Goal: Task Accomplishment & Management: Use online tool/utility

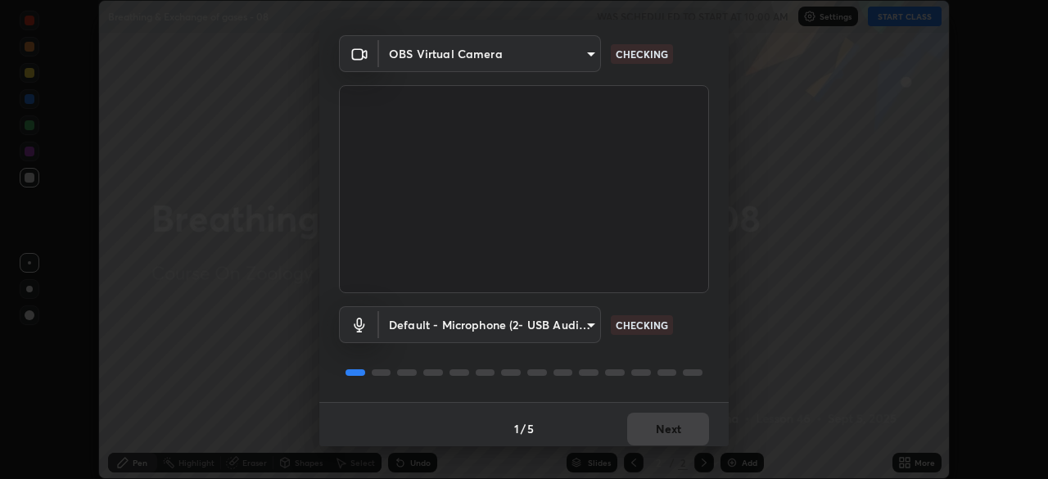
scroll to position [58, 0]
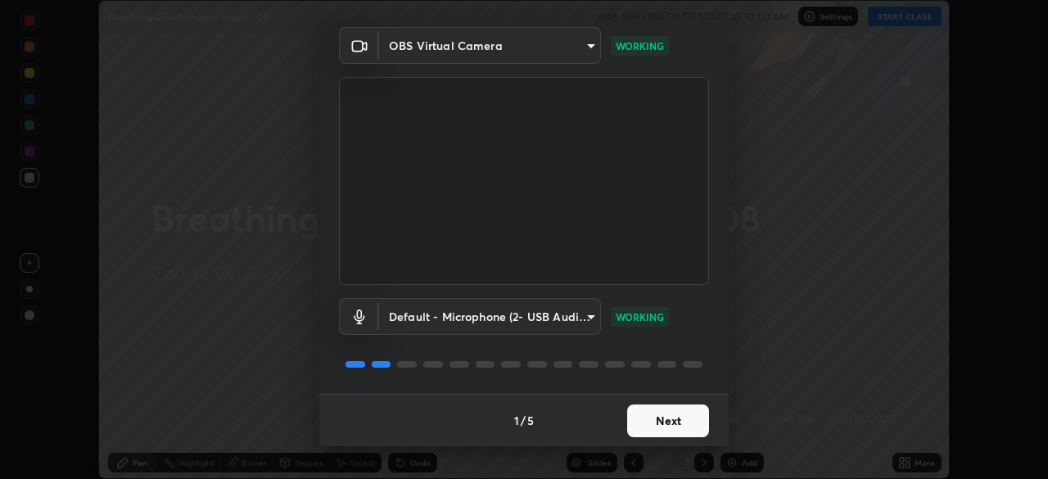
click at [642, 410] on button "Next" at bounding box center [668, 420] width 82 height 33
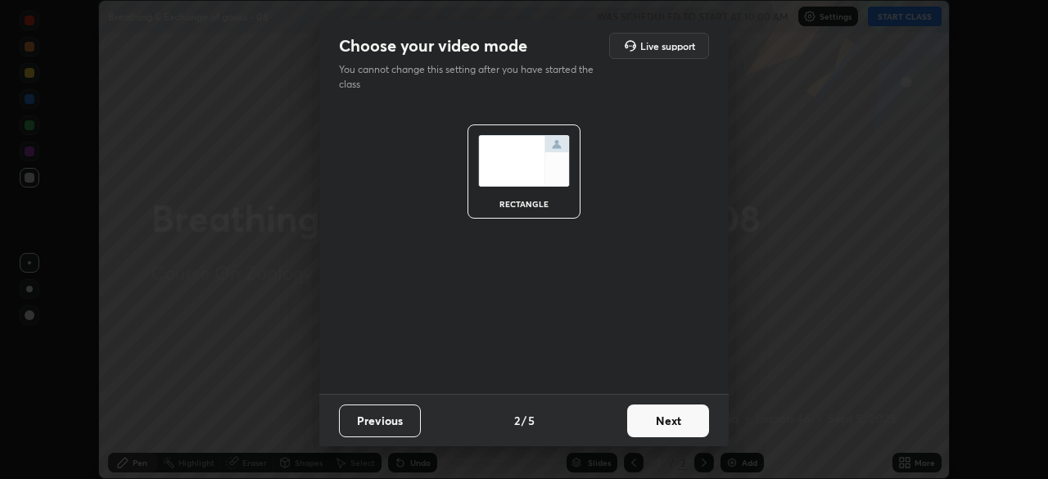
scroll to position [0, 0]
click at [645, 417] on button "Next" at bounding box center [668, 420] width 82 height 33
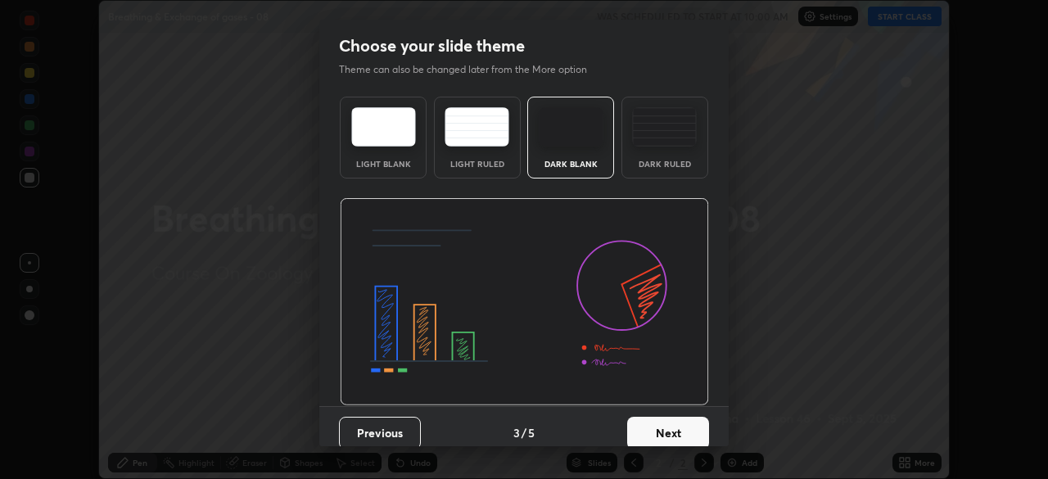
click at [649, 429] on button "Next" at bounding box center [668, 433] width 82 height 33
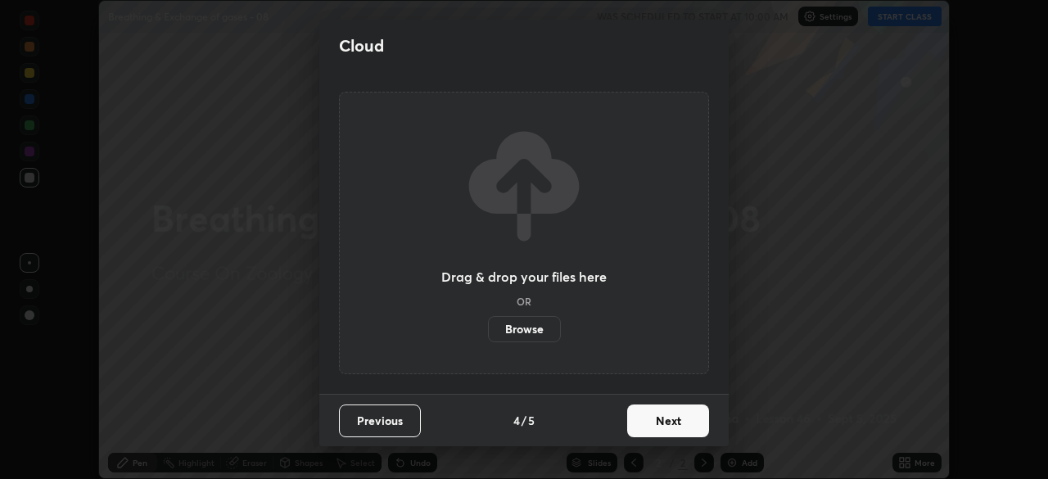
click at [532, 317] on label "Browse" at bounding box center [524, 329] width 73 height 26
click at [488, 317] on input "Browse" at bounding box center [488, 329] width 0 height 26
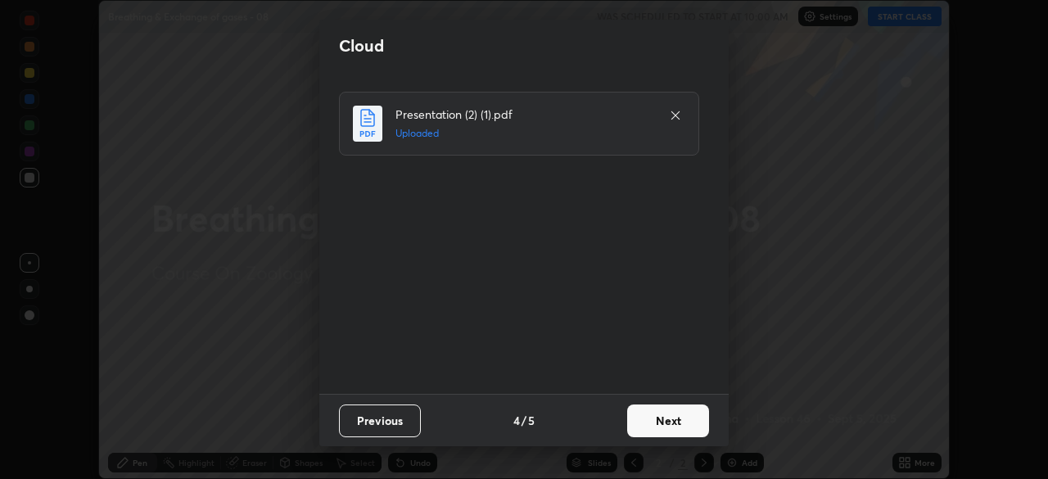
click at [666, 422] on button "Next" at bounding box center [668, 420] width 82 height 33
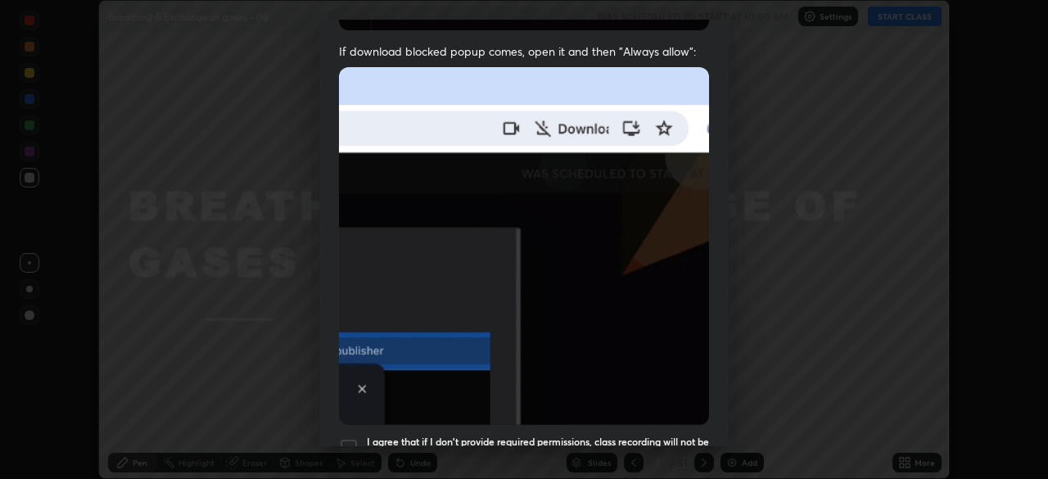
scroll to position [392, 0]
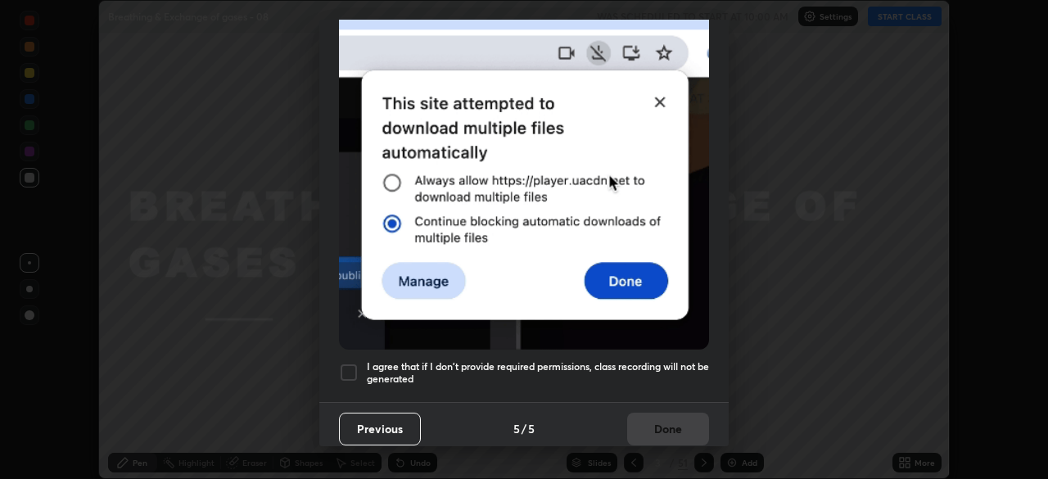
click at [357, 363] on div at bounding box center [349, 373] width 20 height 20
click at [637, 425] on button "Done" at bounding box center [668, 429] width 82 height 33
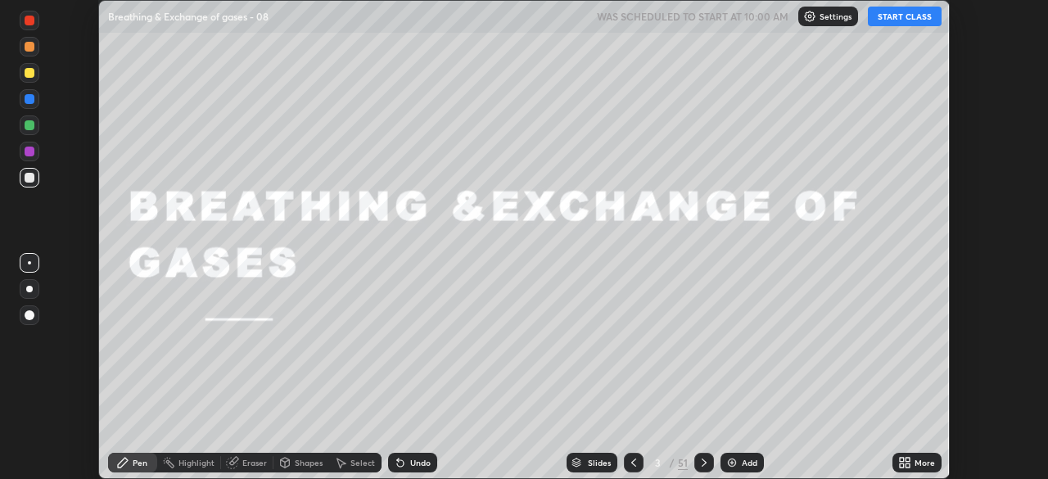
click at [882, 20] on button "START CLASS" at bounding box center [905, 17] width 74 height 20
click at [594, 460] on div "Slides" at bounding box center [599, 462] width 23 height 8
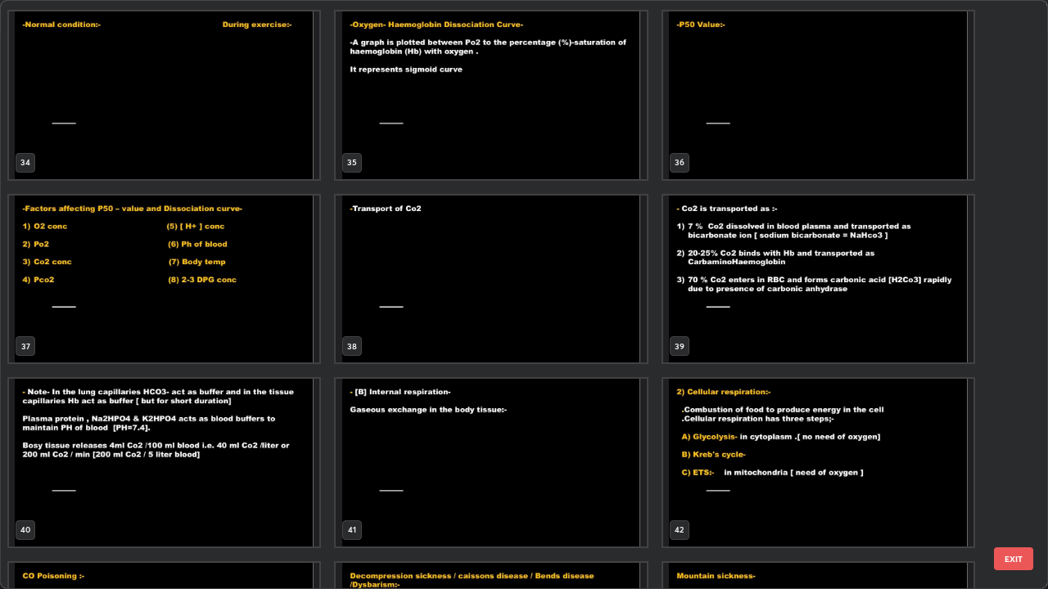
scroll to position [2096, 0]
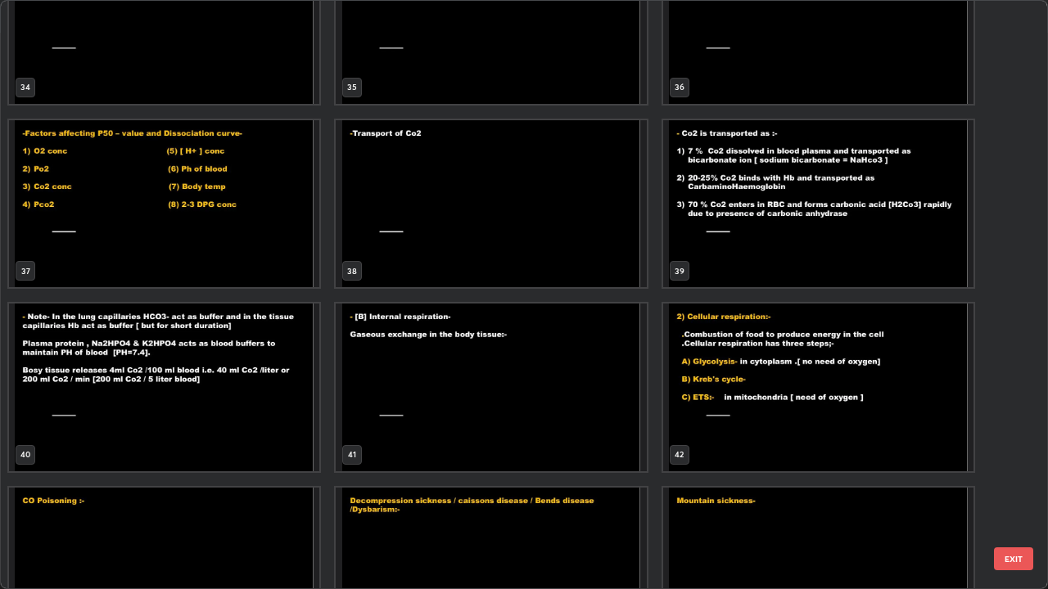
click at [499, 243] on img "grid" at bounding box center [491, 204] width 310 height 168
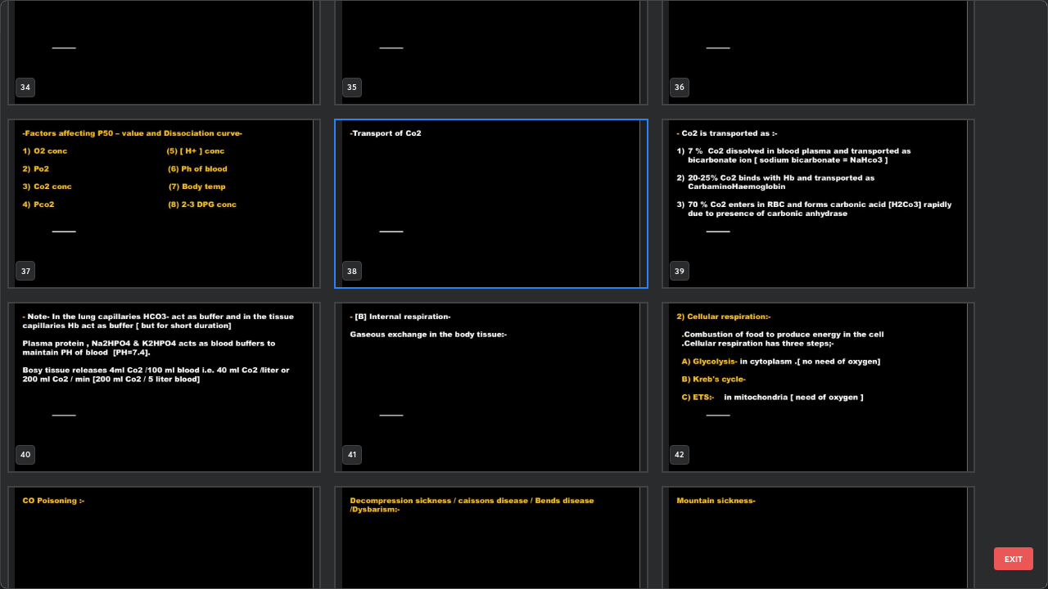
click at [500, 239] on img "grid" at bounding box center [491, 204] width 310 height 168
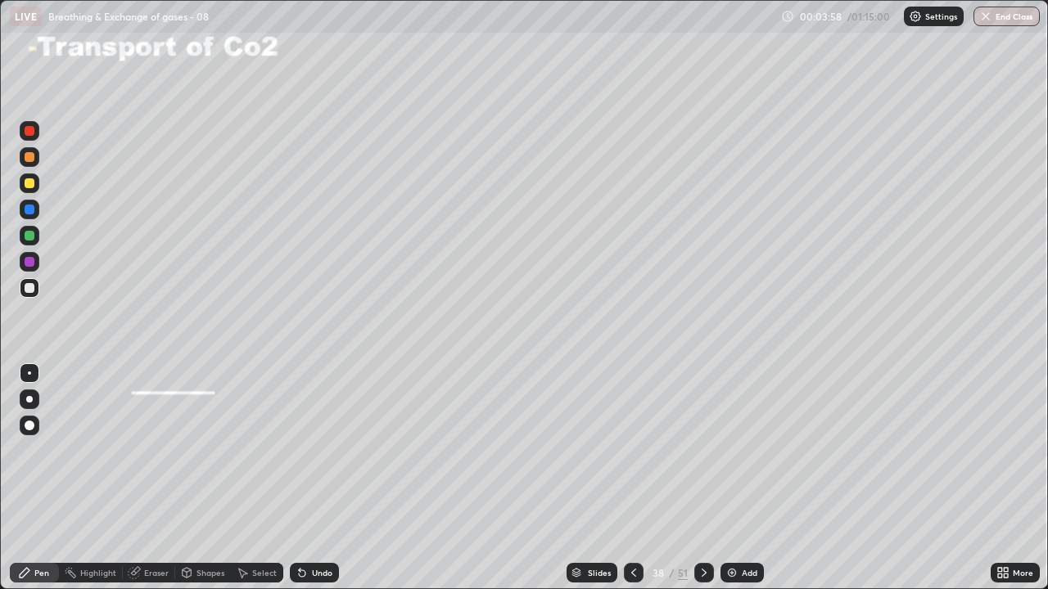
click at [615, 478] on div "Slides" at bounding box center [591, 573] width 51 height 20
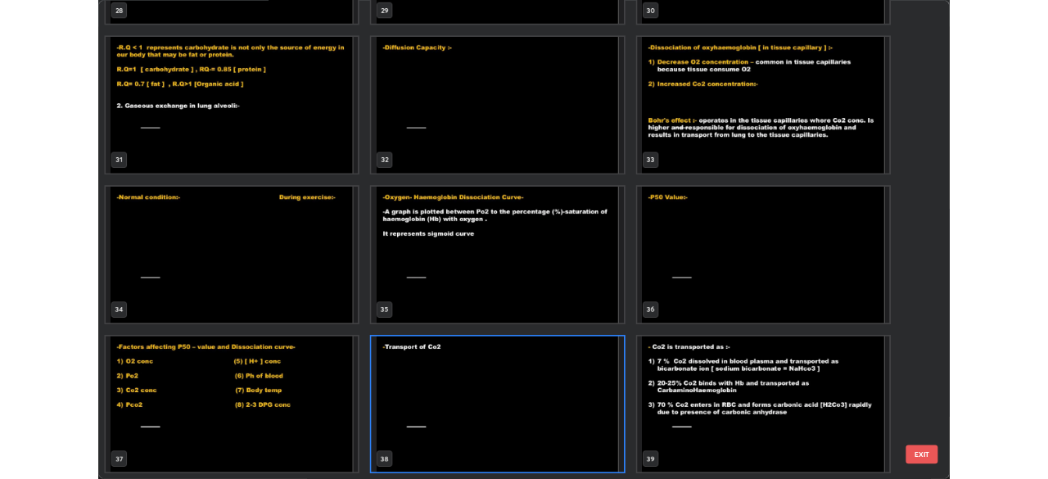
scroll to position [583, 1038]
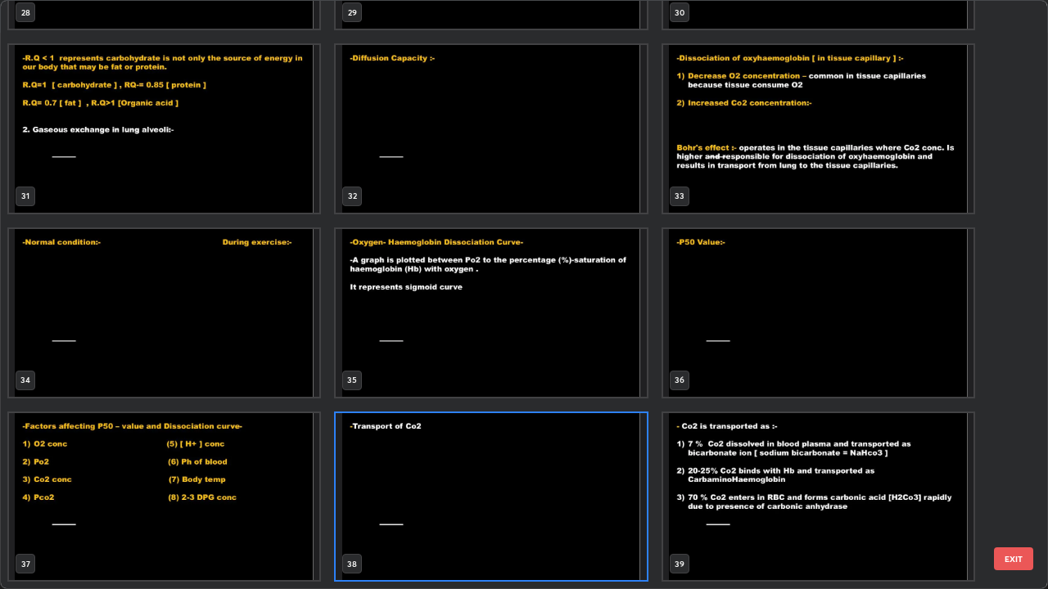
click at [278, 476] on img "grid" at bounding box center [164, 497] width 310 height 168
click at [278, 467] on img "grid" at bounding box center [164, 497] width 310 height 168
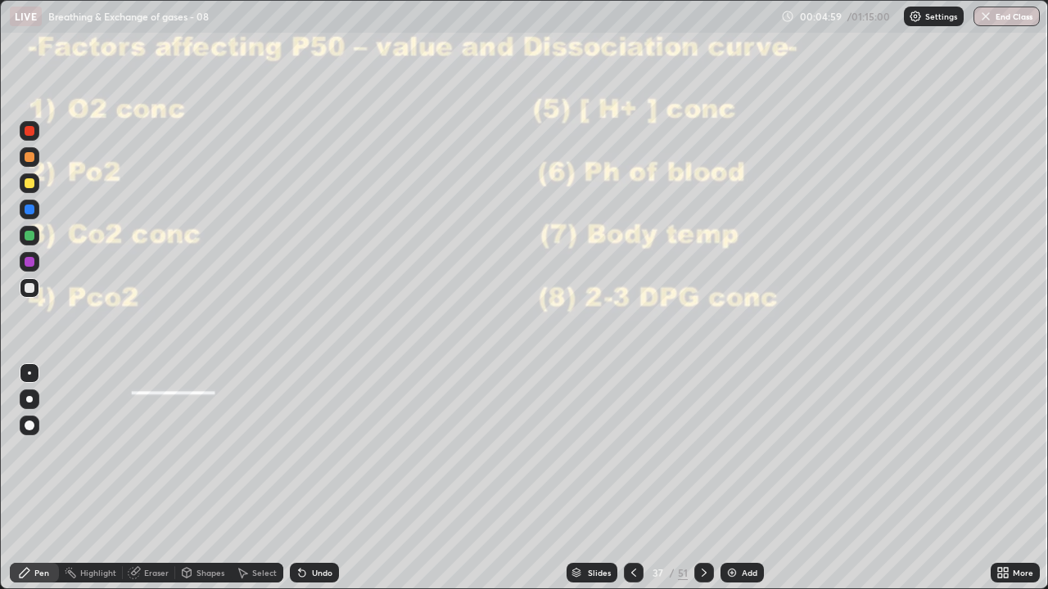
click at [697, 478] on div at bounding box center [704, 573] width 20 height 20
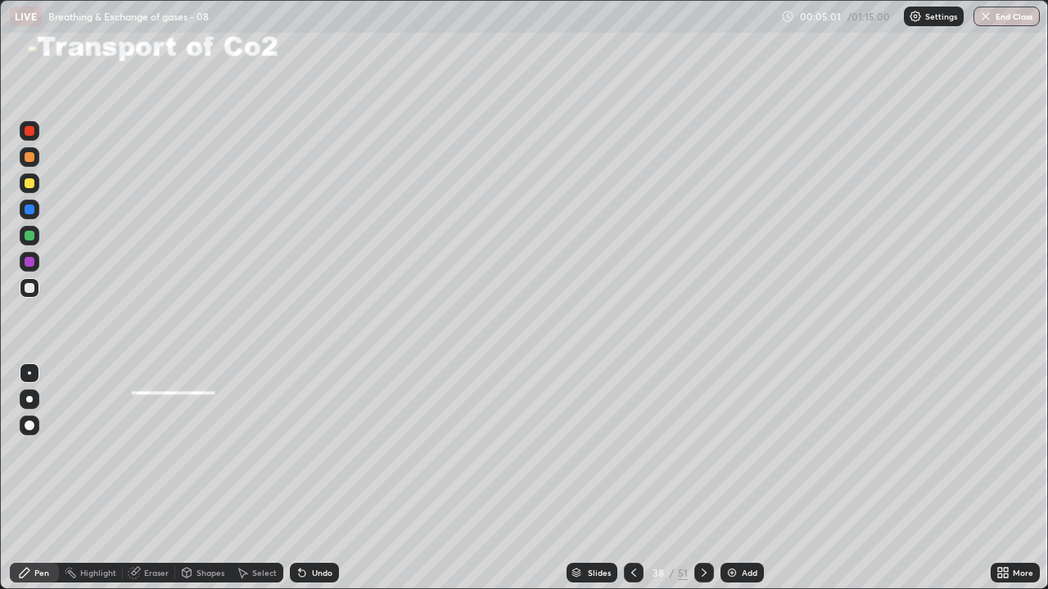
click at [29, 233] on div at bounding box center [30, 236] width 10 height 10
click at [27, 287] on div at bounding box center [30, 288] width 10 height 10
click at [34, 131] on div at bounding box center [30, 131] width 10 height 10
click at [314, 478] on div "Undo" at bounding box center [314, 573] width 49 height 20
click at [30, 288] on div at bounding box center [30, 288] width 10 height 10
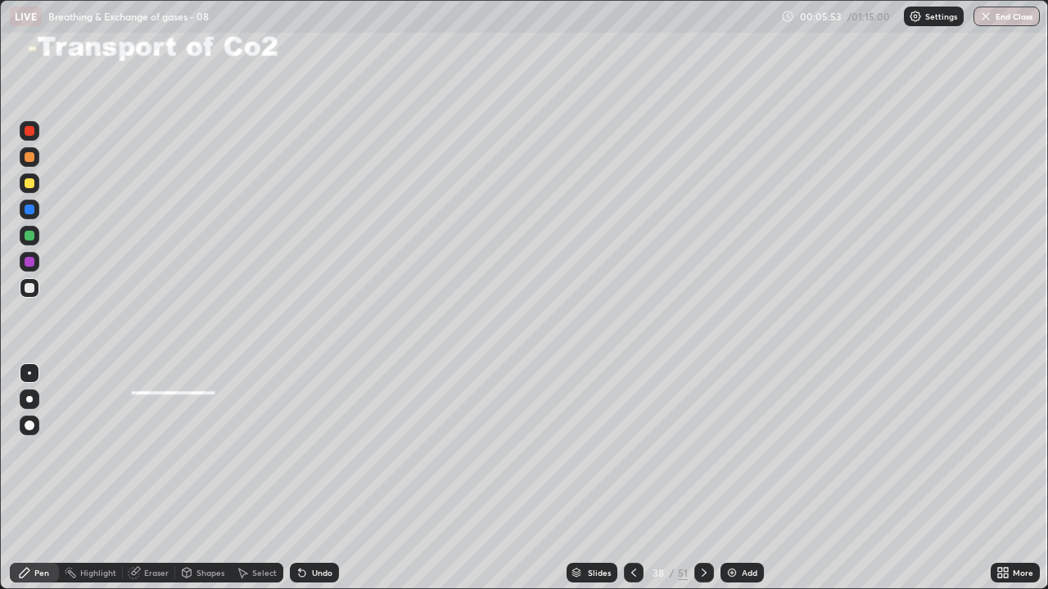
click at [33, 285] on div at bounding box center [30, 288] width 10 height 10
click at [320, 478] on div "Undo" at bounding box center [322, 573] width 20 height 8
click at [32, 183] on div at bounding box center [30, 183] width 10 height 10
click at [33, 263] on div at bounding box center [30, 262] width 10 height 10
click at [26, 285] on div at bounding box center [30, 288] width 10 height 10
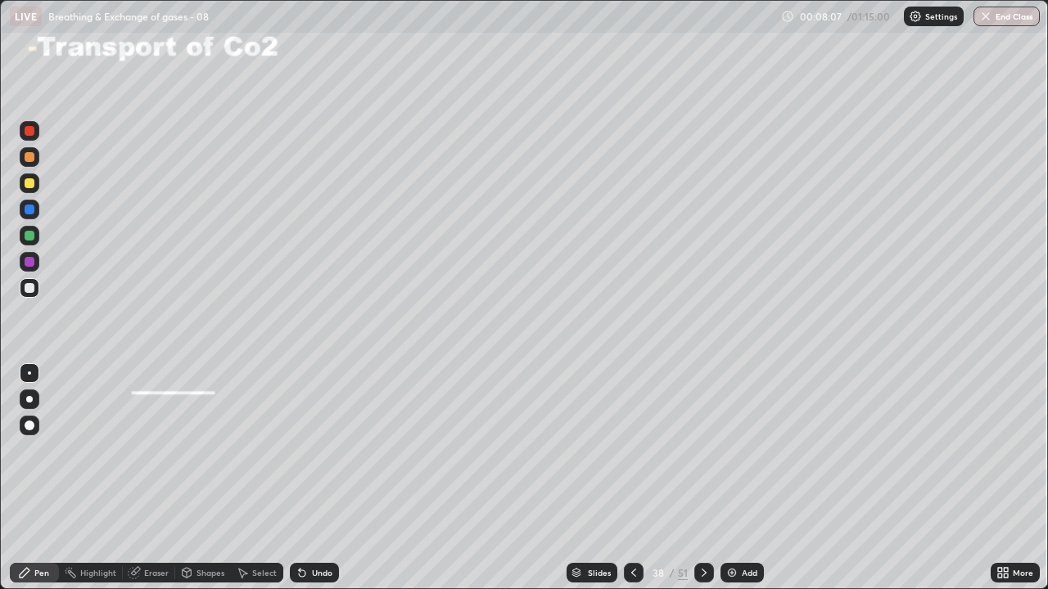
click at [27, 232] on div at bounding box center [30, 236] width 10 height 10
click at [321, 478] on div "Undo" at bounding box center [322, 573] width 20 height 8
click at [323, 478] on div "Undo" at bounding box center [314, 573] width 49 height 20
click at [318, 478] on div "Undo" at bounding box center [314, 573] width 49 height 20
click at [314, 478] on div "Undo" at bounding box center [314, 573] width 49 height 20
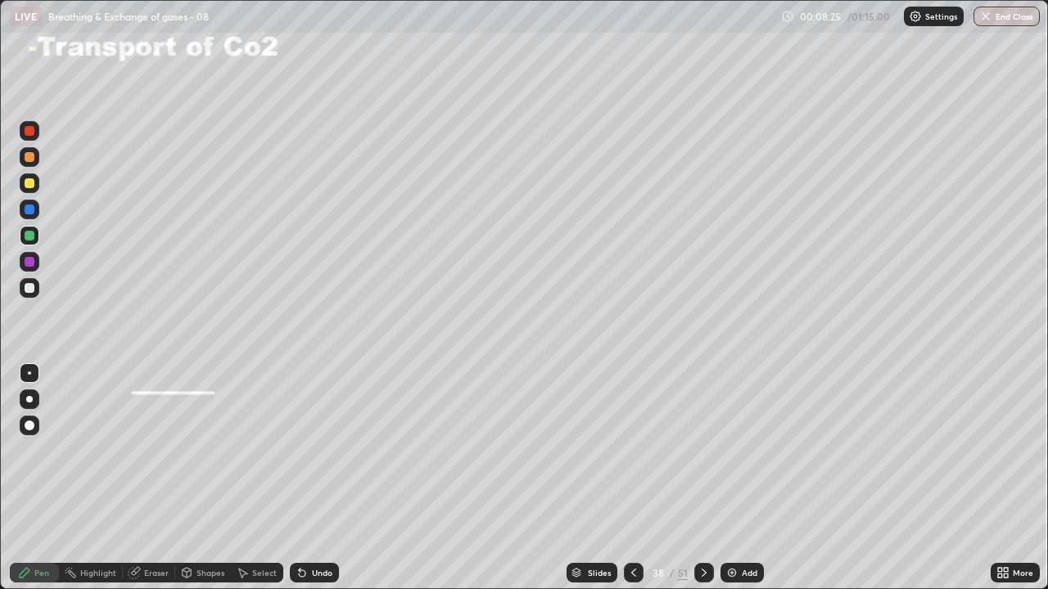
click at [313, 478] on div "Undo" at bounding box center [314, 573] width 49 height 20
click at [310, 478] on div "Undo" at bounding box center [314, 573] width 49 height 20
click at [33, 292] on div at bounding box center [30, 288] width 10 height 10
click at [29, 237] on div at bounding box center [30, 236] width 10 height 10
click at [304, 478] on icon at bounding box center [302, 572] width 13 height 13
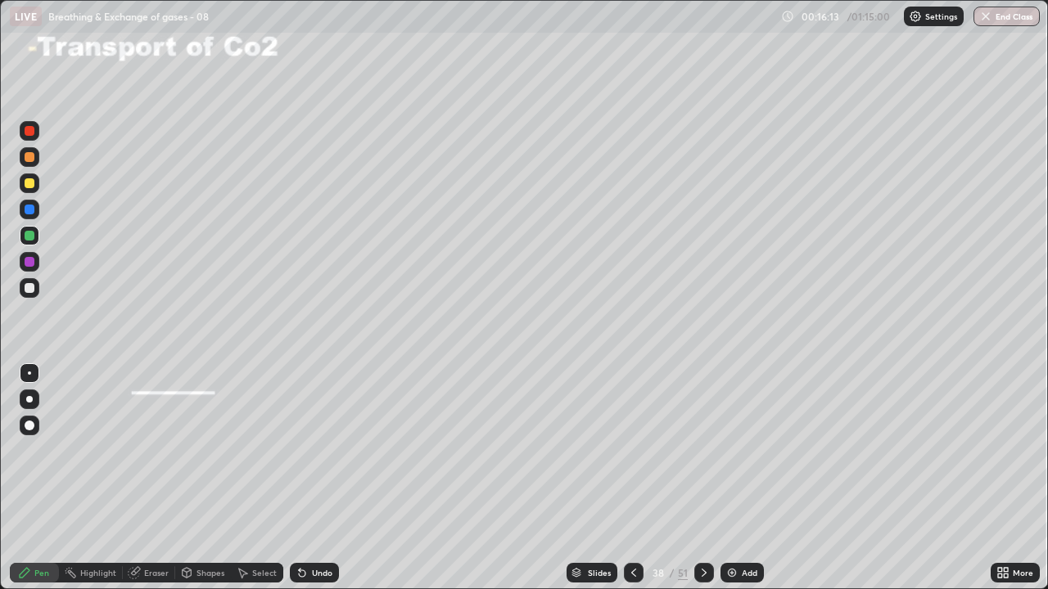
click at [312, 478] on div "Undo" at bounding box center [322, 573] width 20 height 8
click at [310, 478] on div "Undo" at bounding box center [314, 573] width 49 height 20
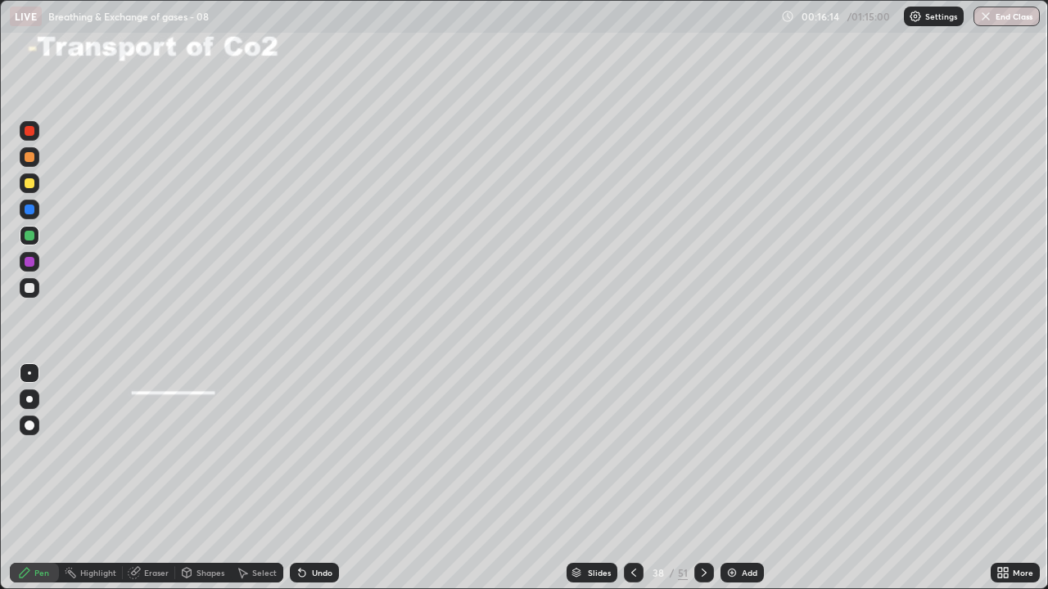
click at [316, 478] on div "Undo" at bounding box center [314, 573] width 49 height 20
click at [318, 478] on div "Undo" at bounding box center [314, 573] width 49 height 20
click at [315, 478] on div "Undo" at bounding box center [314, 573] width 49 height 20
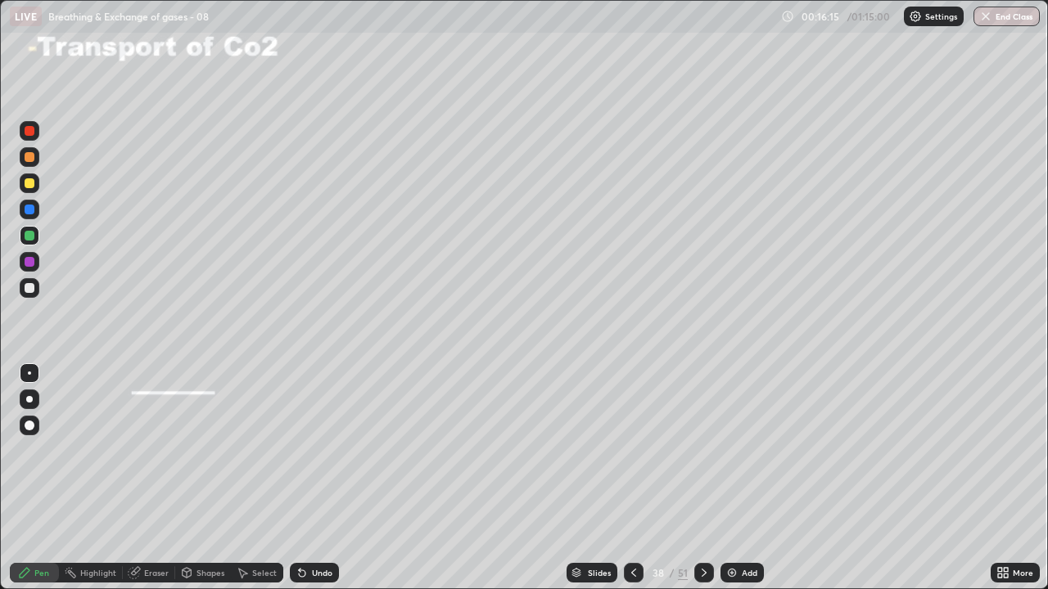
click at [313, 478] on div "Undo" at bounding box center [314, 573] width 49 height 20
click at [311, 478] on div "Undo" at bounding box center [314, 573] width 49 height 20
click at [320, 478] on div "Undo" at bounding box center [314, 573] width 49 height 20
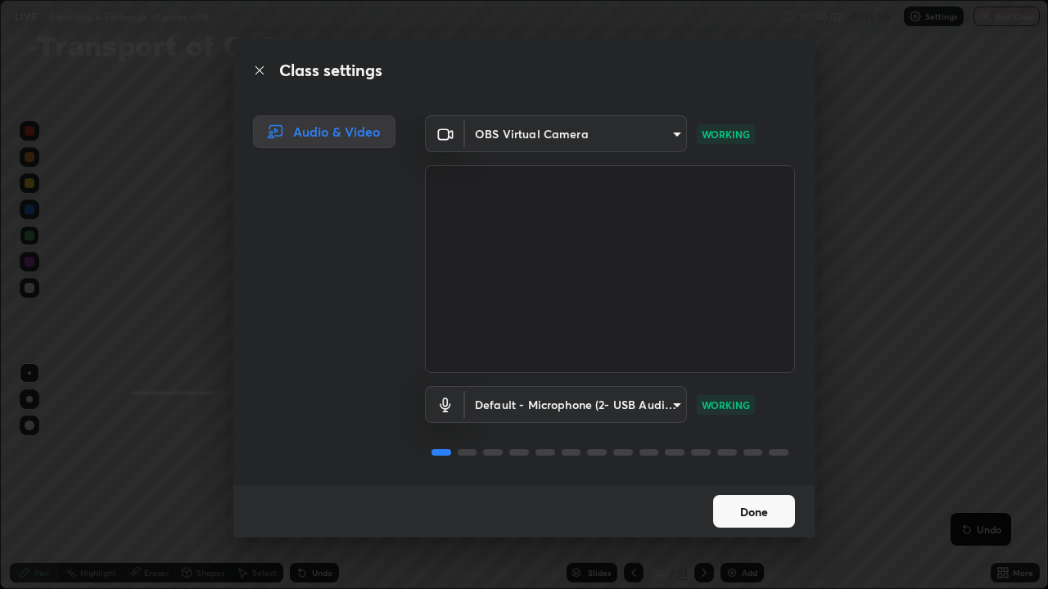
click at [777, 478] on button "Done" at bounding box center [754, 511] width 82 height 33
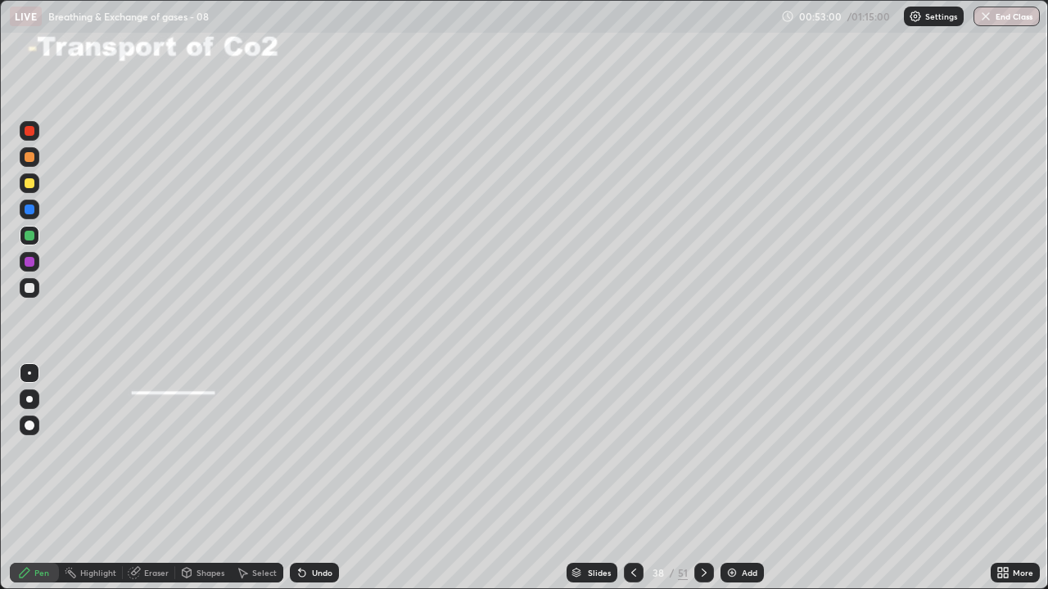
click at [312, 478] on div "Undo" at bounding box center [322, 573] width 20 height 8
click at [318, 478] on div "Undo" at bounding box center [322, 573] width 20 height 8
click at [317, 478] on div "Undo" at bounding box center [322, 573] width 20 height 8
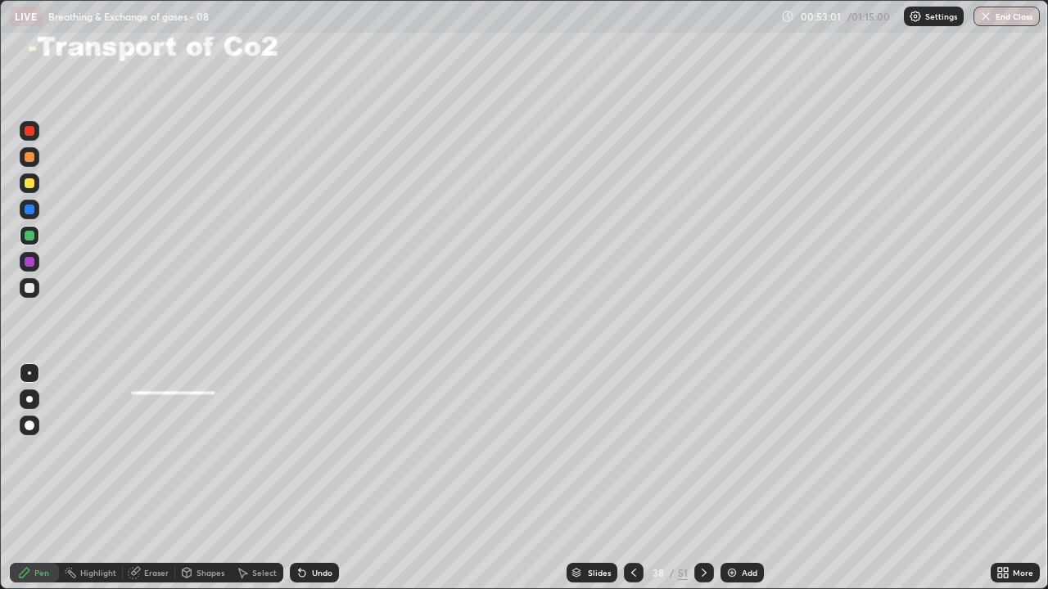
click at [317, 478] on div "Undo" at bounding box center [322, 573] width 20 height 8
click at [316, 478] on div "Undo" at bounding box center [322, 573] width 20 height 8
click at [318, 478] on div "Undo" at bounding box center [322, 573] width 20 height 8
click at [319, 478] on div "Undo" at bounding box center [322, 573] width 20 height 8
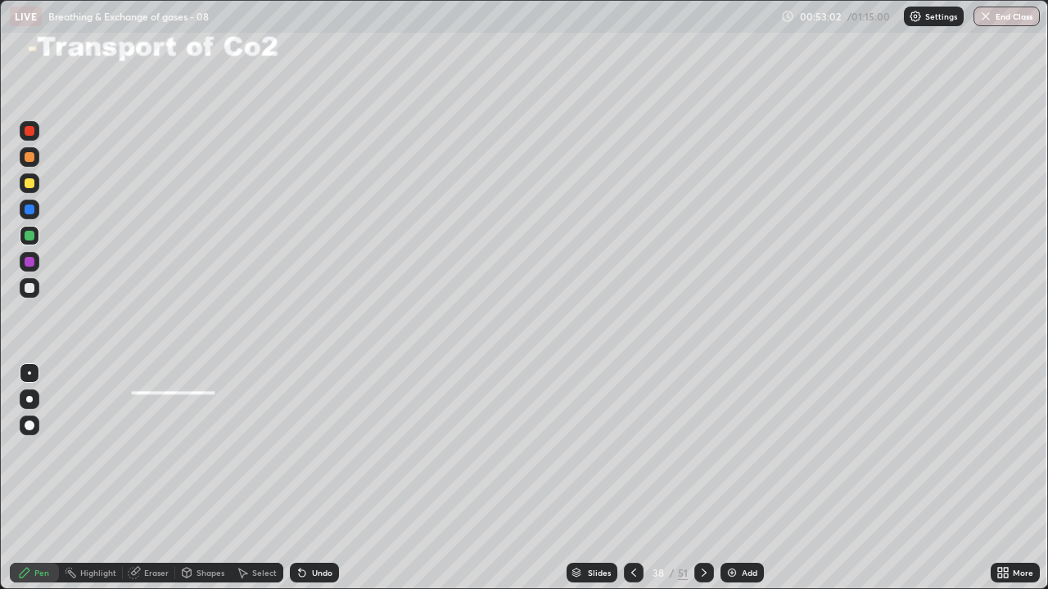
click at [318, 478] on div "Undo" at bounding box center [322, 573] width 20 height 8
click at [314, 478] on div "Undo" at bounding box center [322, 573] width 20 height 8
click at [316, 478] on div "Undo" at bounding box center [322, 573] width 20 height 8
click at [314, 478] on div "Undo" at bounding box center [322, 573] width 20 height 8
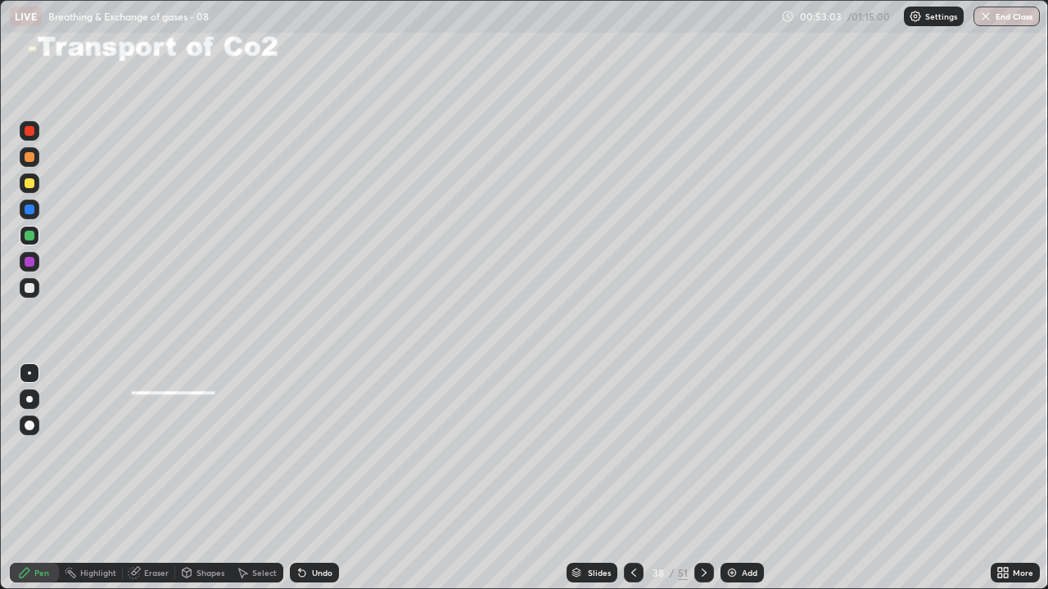
click at [315, 478] on div "Undo" at bounding box center [322, 573] width 20 height 8
click at [314, 478] on div "Undo" at bounding box center [322, 573] width 20 height 8
click at [313, 478] on div "Undo" at bounding box center [322, 573] width 20 height 8
click at [312, 478] on div "Undo" at bounding box center [322, 573] width 20 height 8
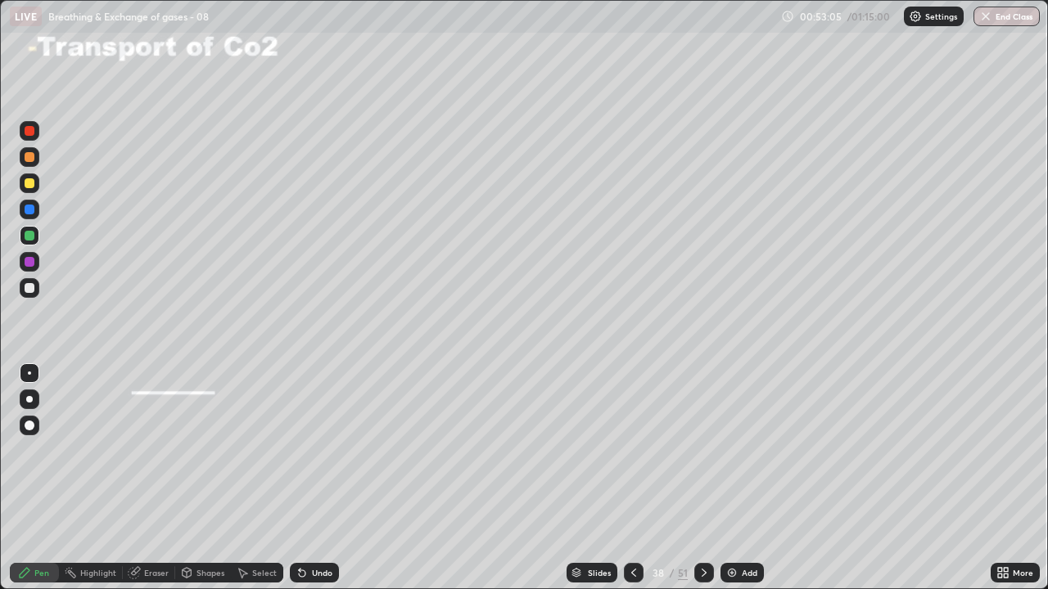
click at [312, 478] on div "Undo" at bounding box center [322, 573] width 20 height 8
click at [308, 478] on div "Undo" at bounding box center [314, 573] width 49 height 20
click at [305, 478] on div "Undo" at bounding box center [314, 573] width 49 height 20
click at [1005, 478] on icon at bounding box center [1006, 576] width 4 height 4
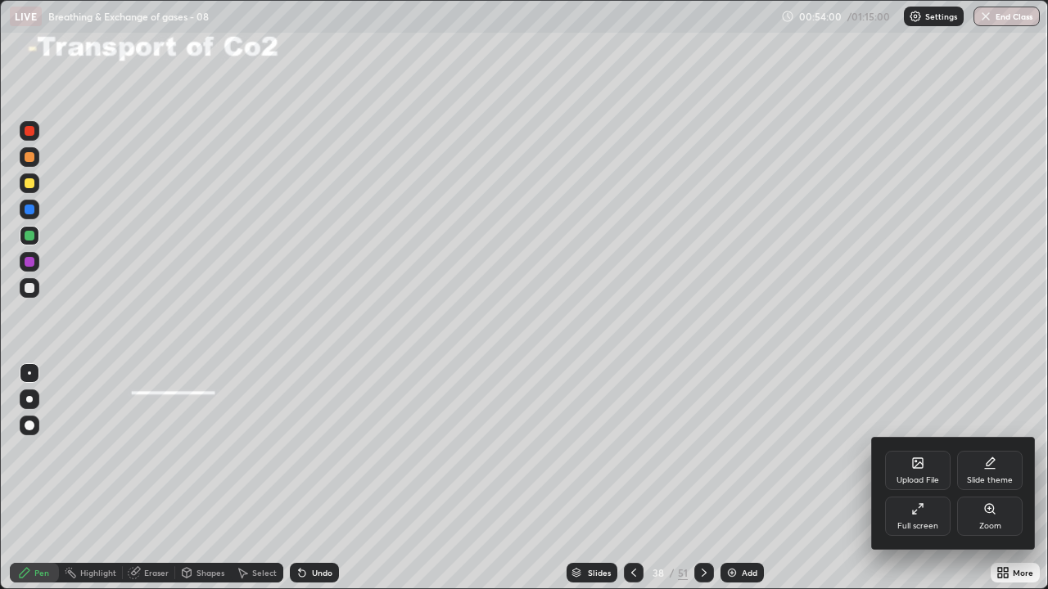
click at [924, 478] on div "Full screen" at bounding box center [917, 526] width 41 height 8
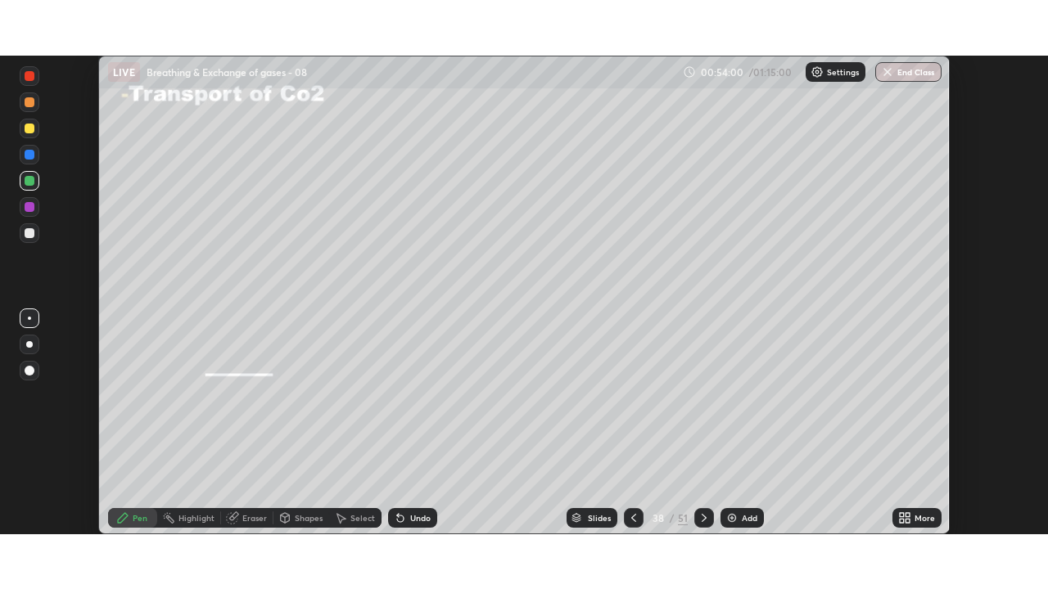
scroll to position [81385, 80816]
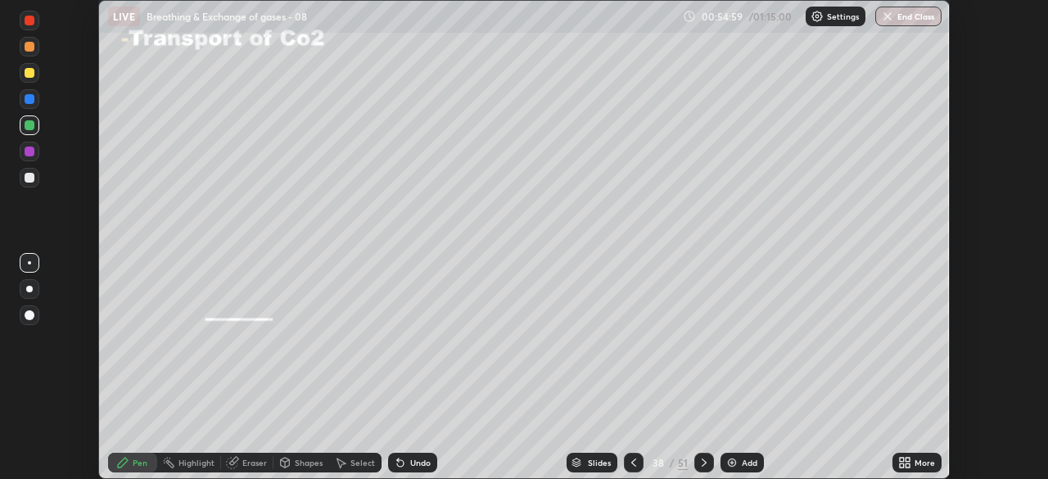
click at [728, 463] on img at bounding box center [731, 462] width 13 height 13
click at [901, 459] on icon at bounding box center [902, 460] width 4 height 4
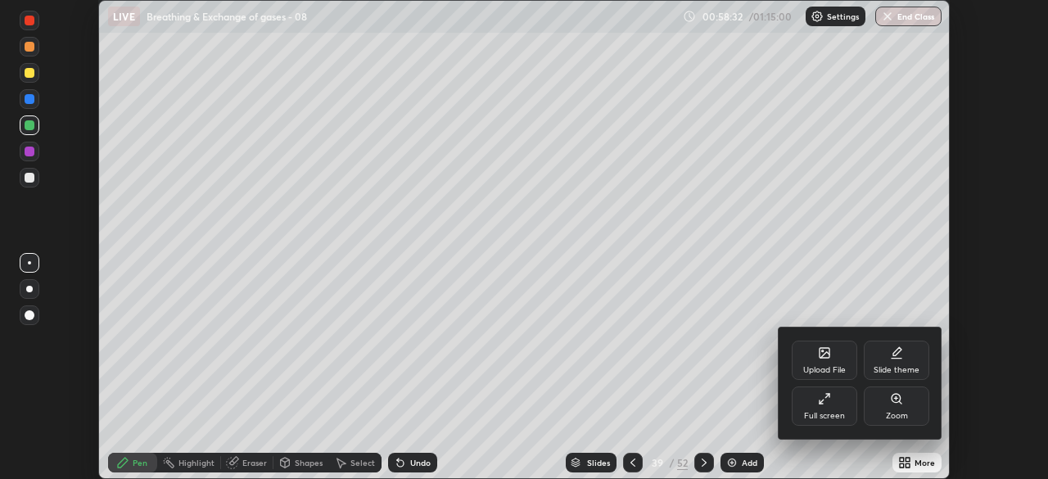
click at [820, 356] on icon at bounding box center [824, 353] width 10 height 10
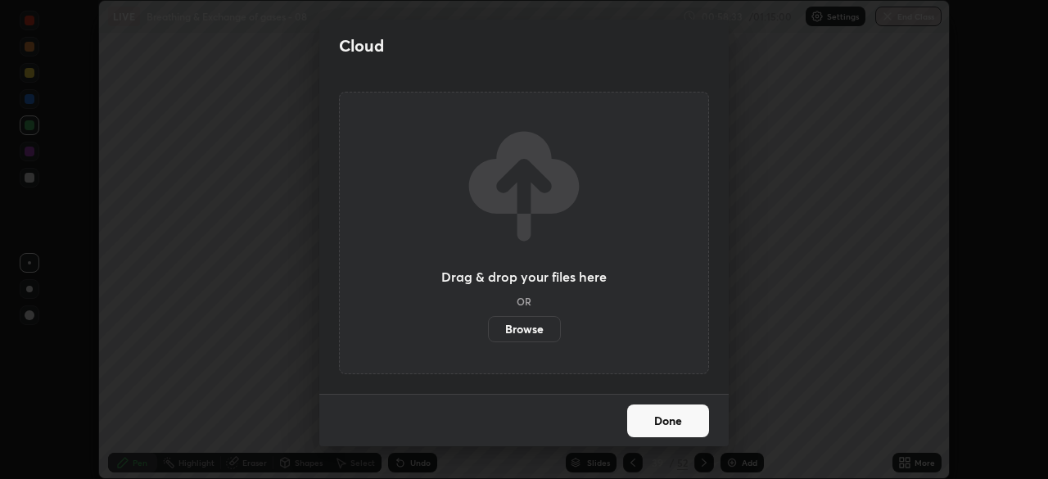
click at [518, 328] on label "Browse" at bounding box center [524, 329] width 73 height 26
click at [488, 328] on input "Browse" at bounding box center [488, 329] width 0 height 26
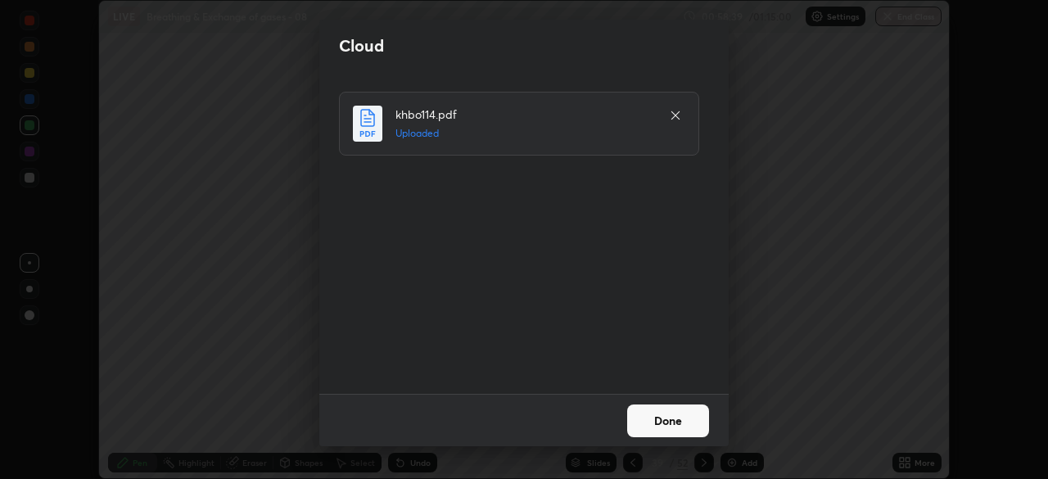
click at [644, 427] on button "Done" at bounding box center [668, 420] width 82 height 33
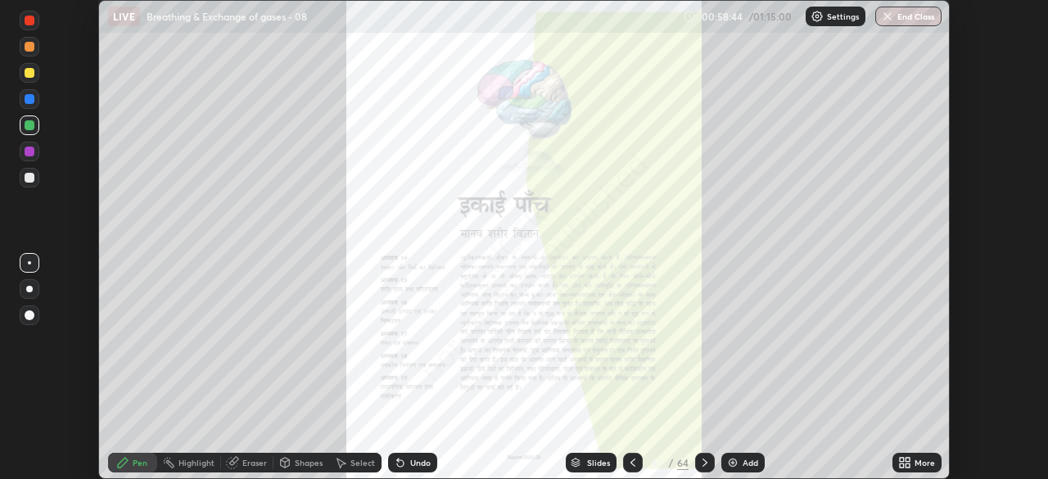
click at [901, 462] on icon at bounding box center [902, 460] width 4 height 4
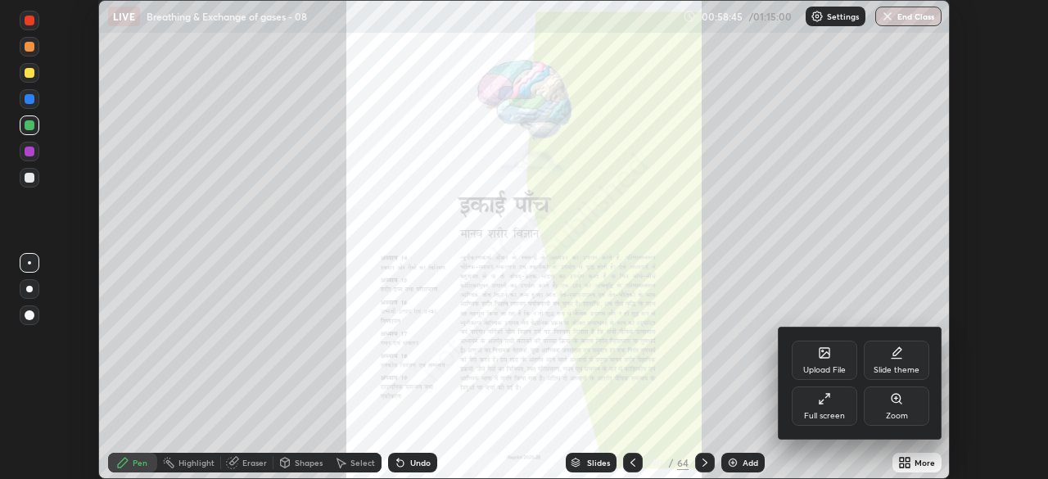
click at [828, 405] on div "Full screen" at bounding box center [824, 405] width 65 height 39
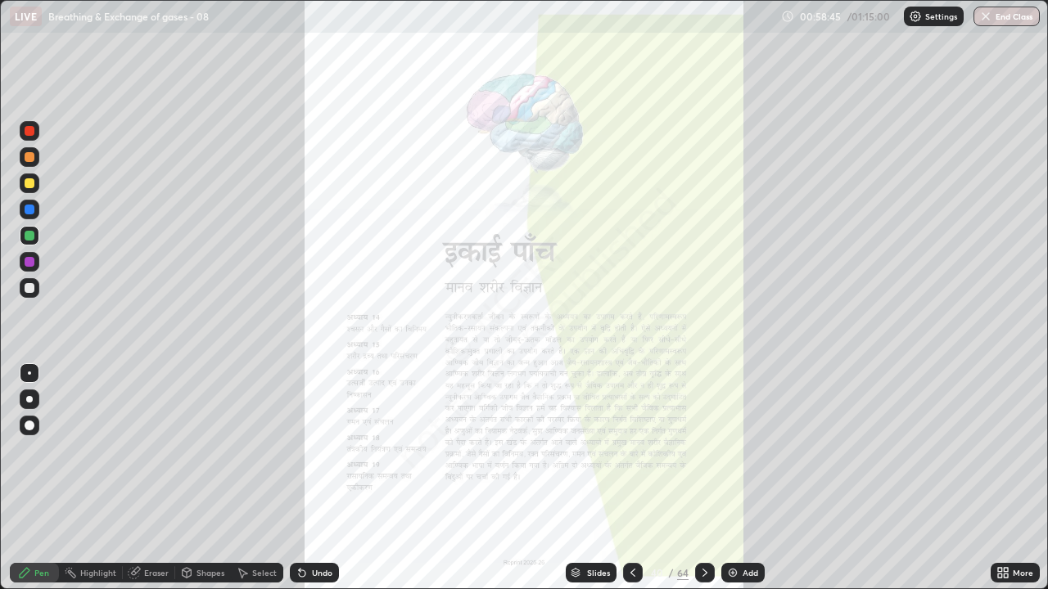
scroll to position [589, 1048]
click at [574, 478] on icon at bounding box center [575, 571] width 8 height 4
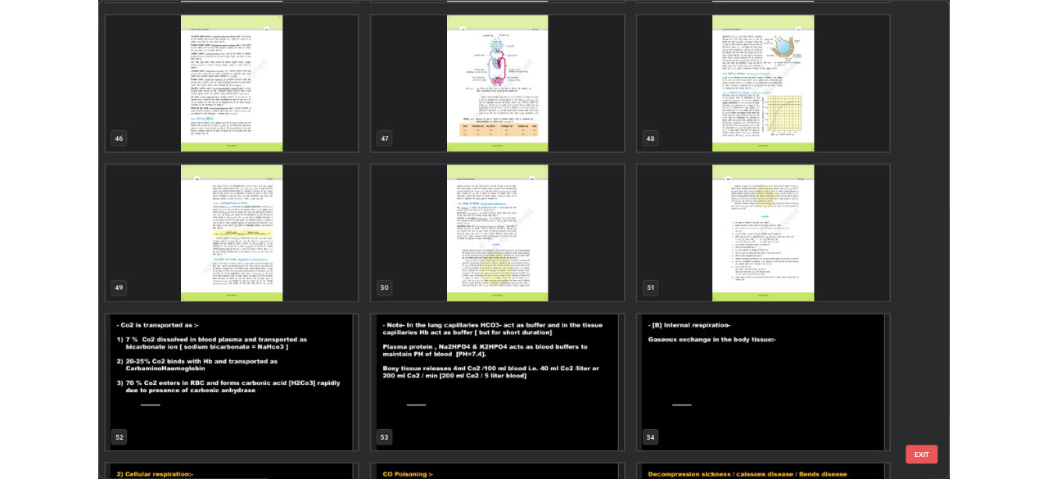
scroll to position [2734, 0]
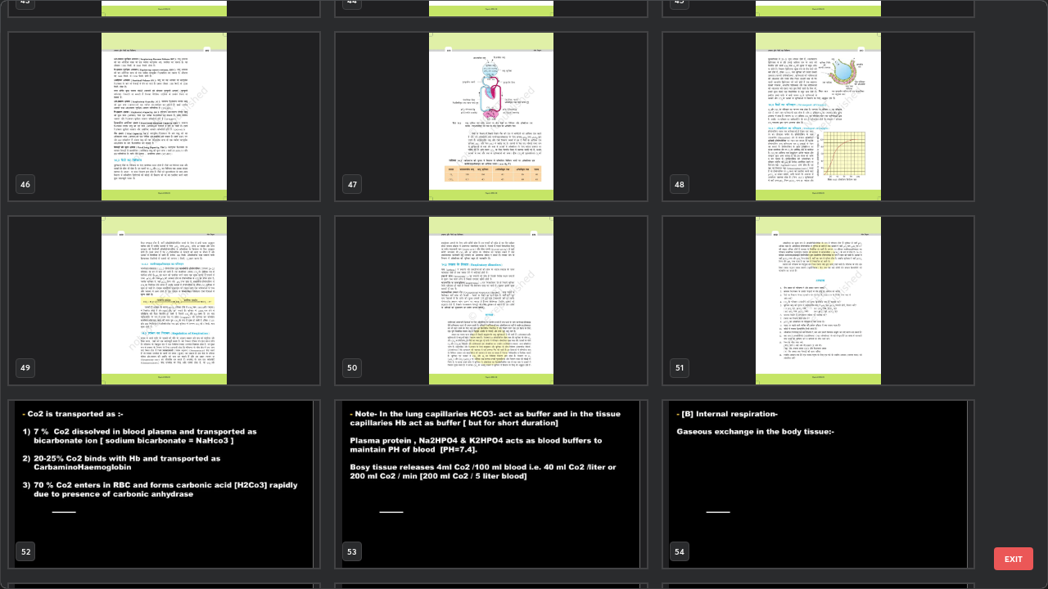
click at [447, 332] on img "grid" at bounding box center [491, 301] width 310 height 168
click at [445, 329] on img "grid" at bounding box center [491, 301] width 310 height 168
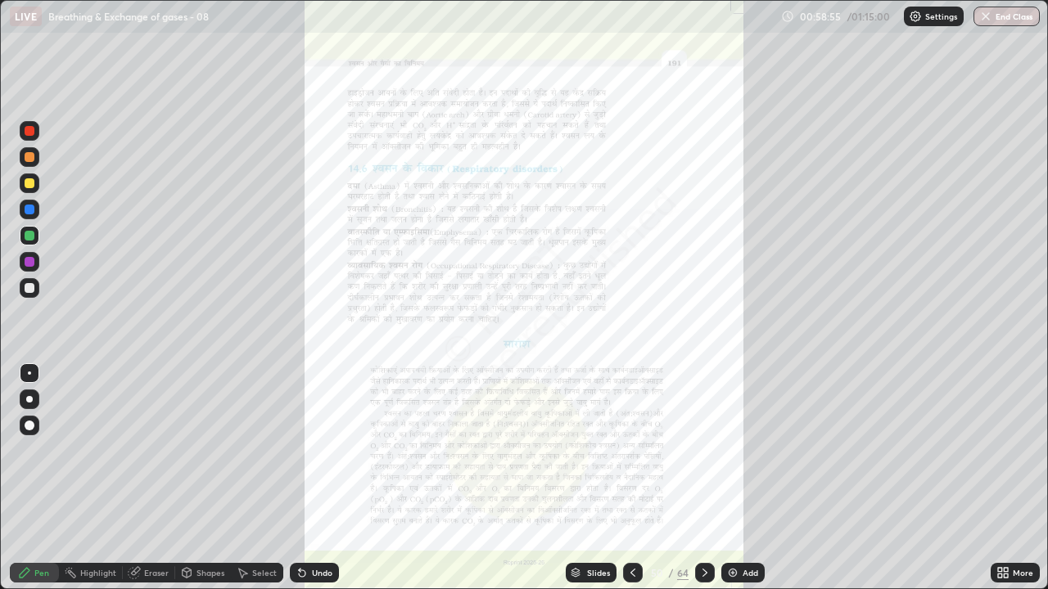
click at [992, 478] on div "More" at bounding box center [1015, 573] width 49 height 20
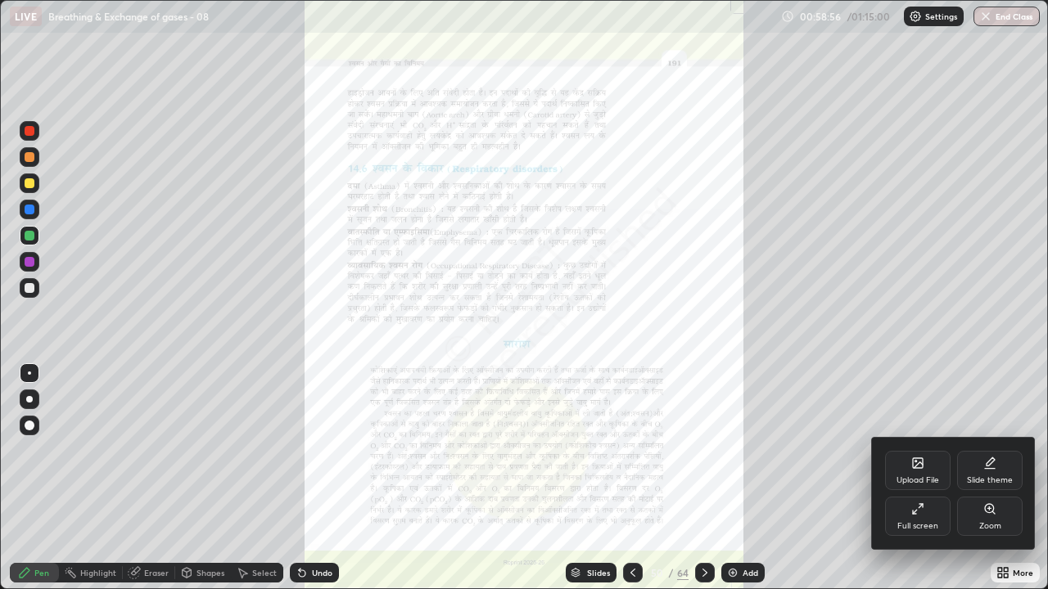
click at [972, 478] on div "Zoom" at bounding box center [989, 516] width 65 height 39
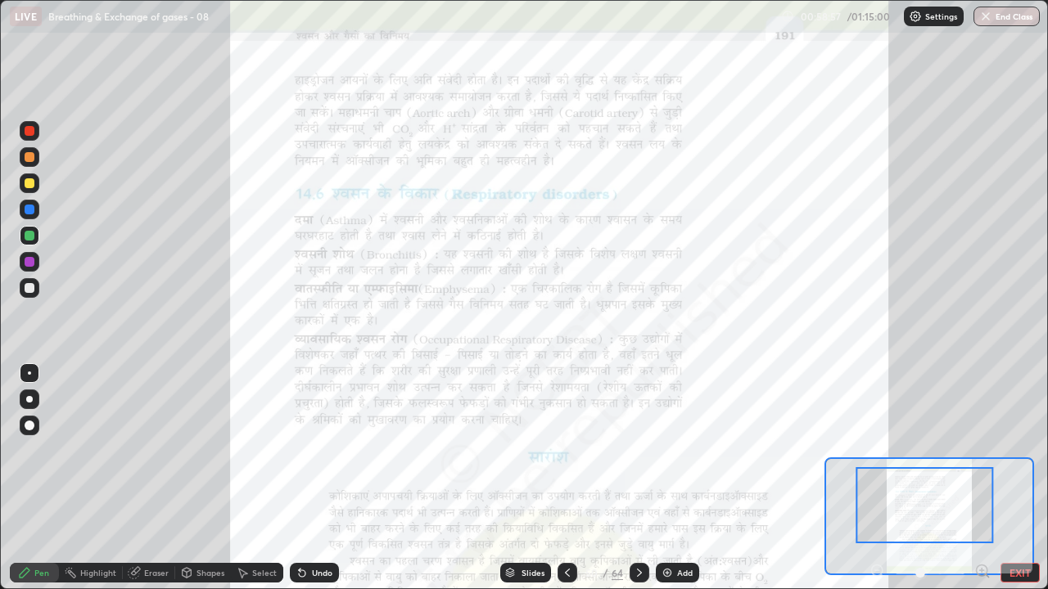
click at [977, 478] on icon at bounding box center [982, 571] width 11 height 11
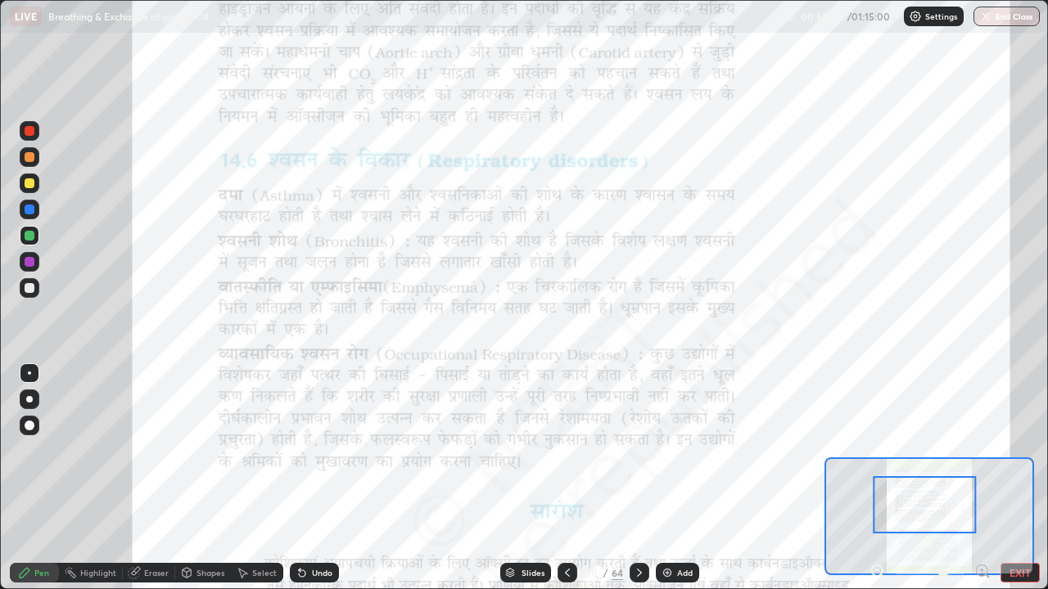
click at [982, 478] on icon at bounding box center [982, 571] width 4 height 0
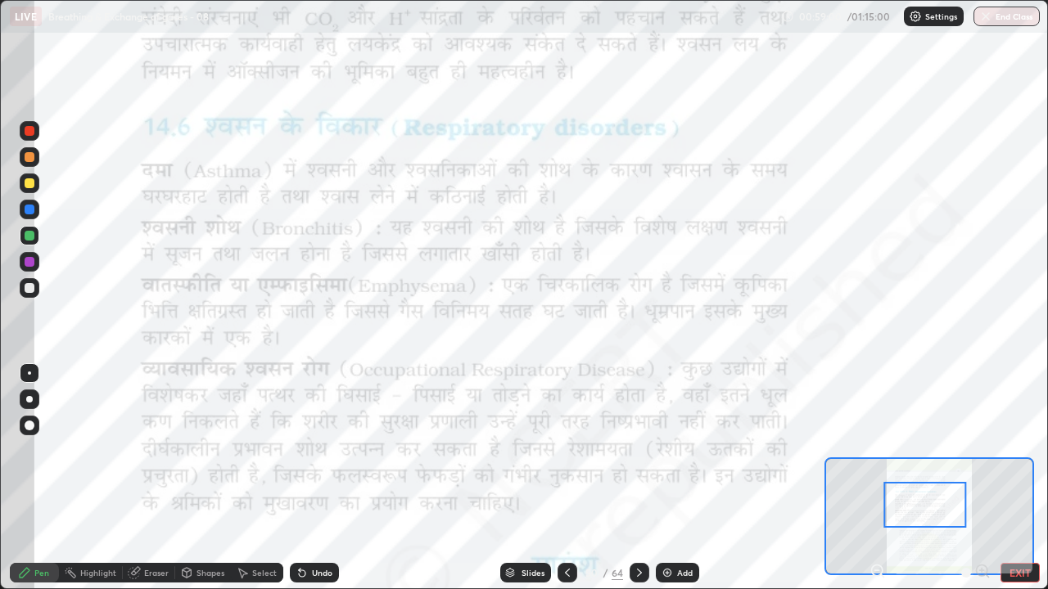
click at [27, 287] on div at bounding box center [30, 288] width 10 height 10
click at [29, 260] on div at bounding box center [30, 262] width 10 height 10
click at [30, 372] on div at bounding box center [29, 373] width 3 height 3
click at [28, 183] on div at bounding box center [30, 183] width 10 height 10
click at [29, 206] on div at bounding box center [30, 210] width 10 height 10
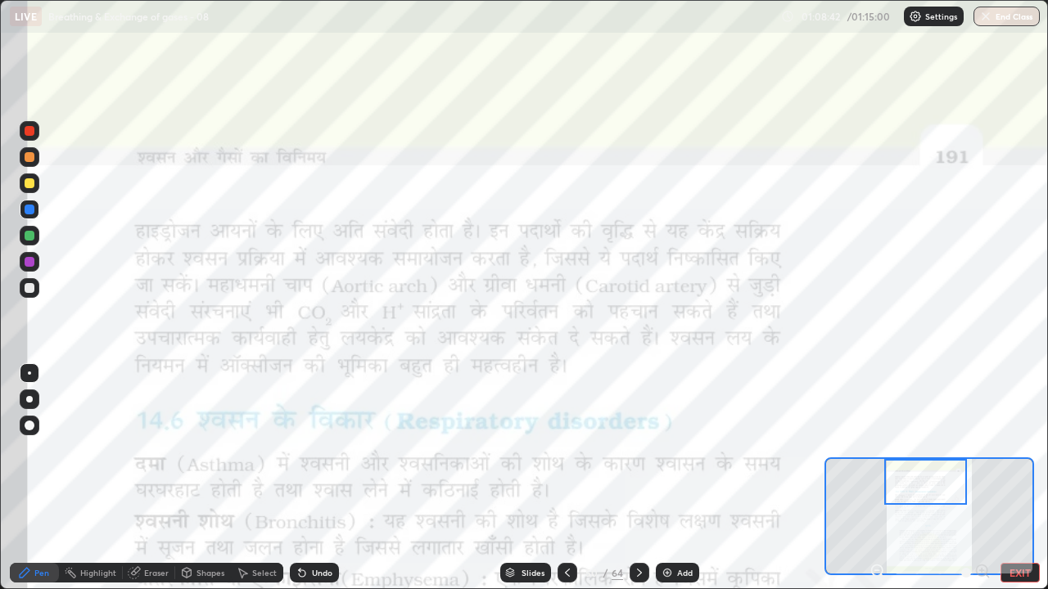
click at [1008, 478] on button "EXIT" at bounding box center [1019, 573] width 39 height 20
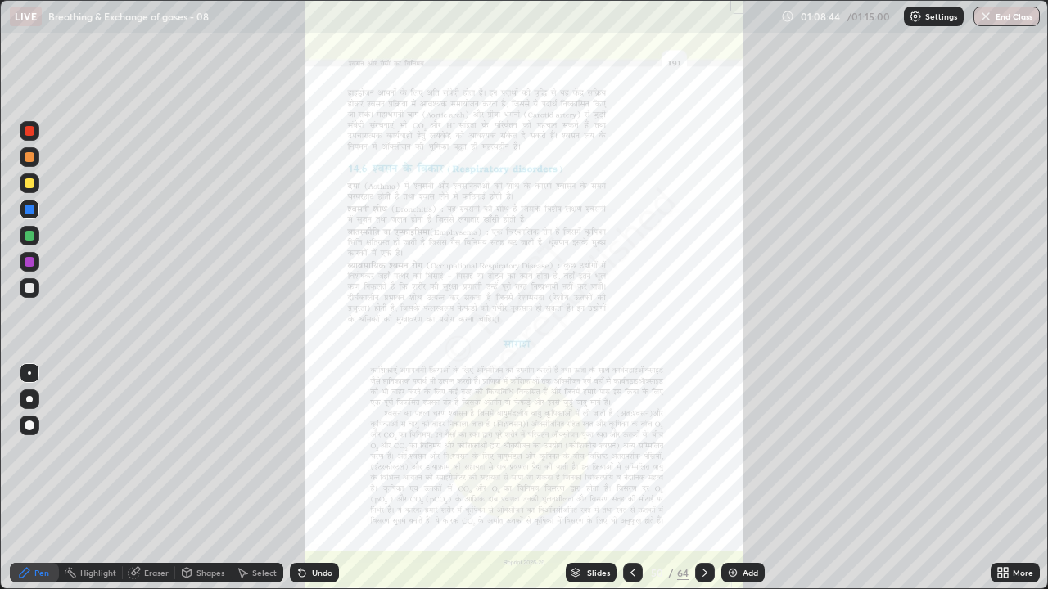
click at [987, 14] on img "button" at bounding box center [985, 16] width 13 height 13
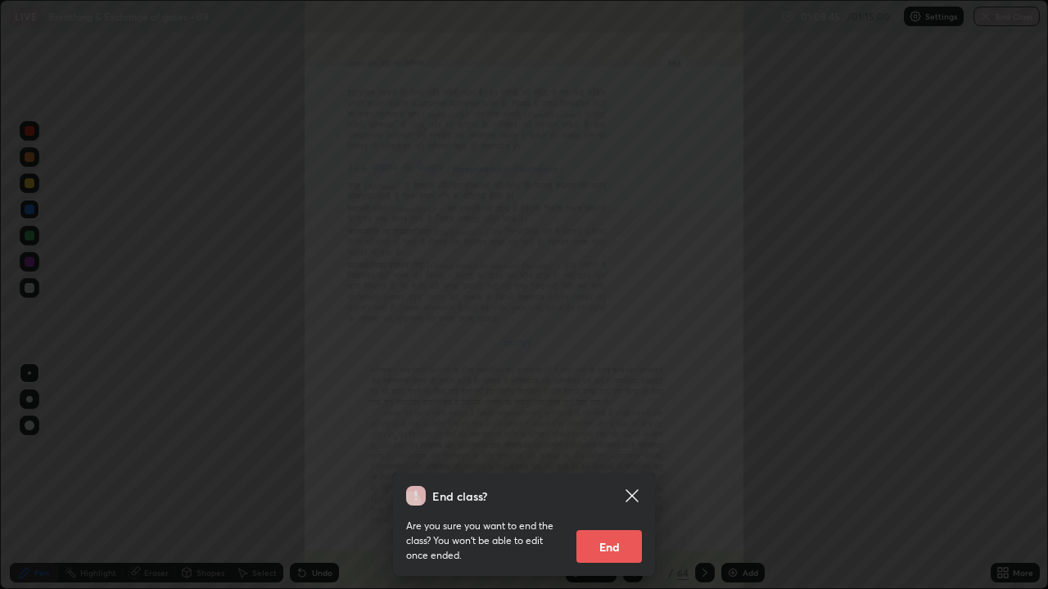
click at [598, 478] on button "End" at bounding box center [608, 546] width 65 height 33
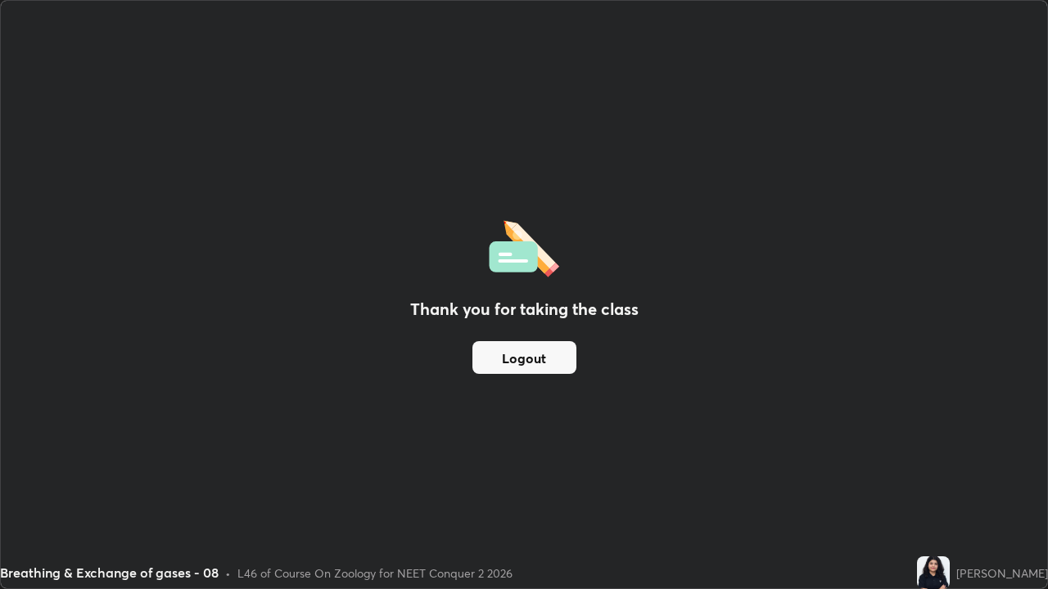
click at [558, 368] on button "Logout" at bounding box center [524, 357] width 104 height 33
click at [891, 449] on div "Thank you for taking the class Logout" at bounding box center [524, 295] width 1046 height 588
click at [881, 250] on div "Thank you for taking the class Logout" at bounding box center [524, 295] width 1046 height 588
click at [363, 478] on div "L46 of Course On Zoology for NEET Conquer 2 2026" at bounding box center [374, 573] width 275 height 17
click at [368, 461] on div "Thank you for taking the class Logout" at bounding box center [524, 295] width 1046 height 588
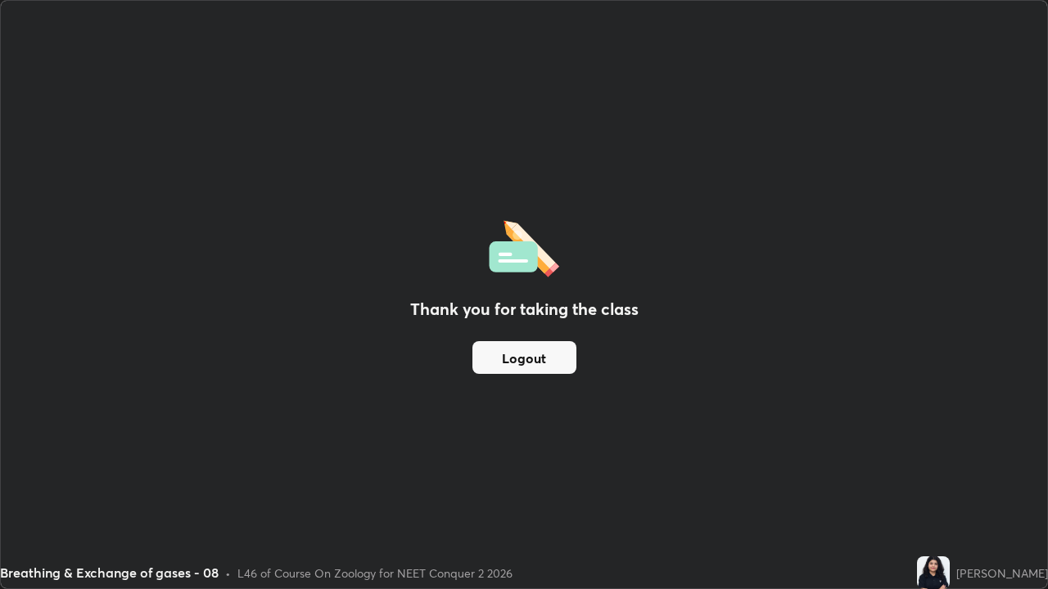
click at [187, 372] on div "Thank you for taking the class Logout" at bounding box center [524, 295] width 1046 height 588
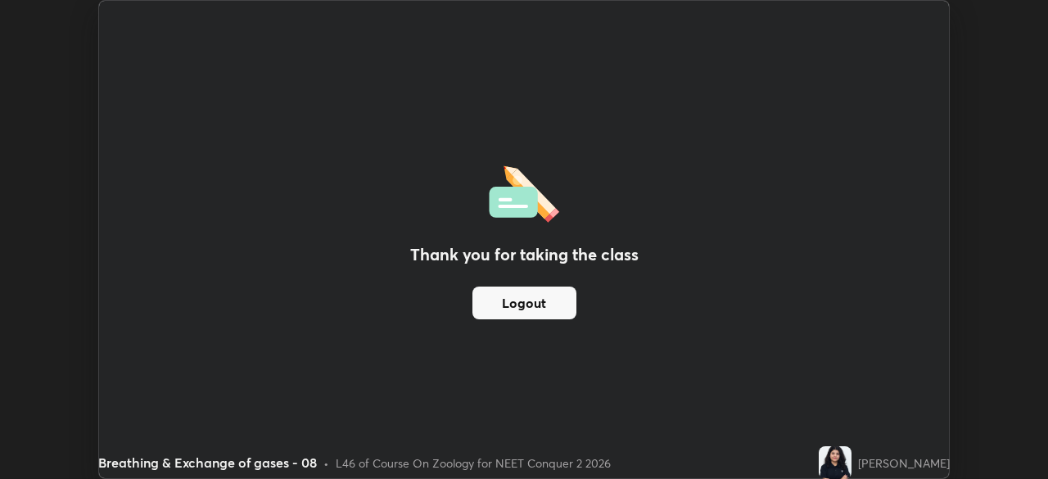
scroll to position [81385, 80816]
